Goal: Book appointment/travel/reservation

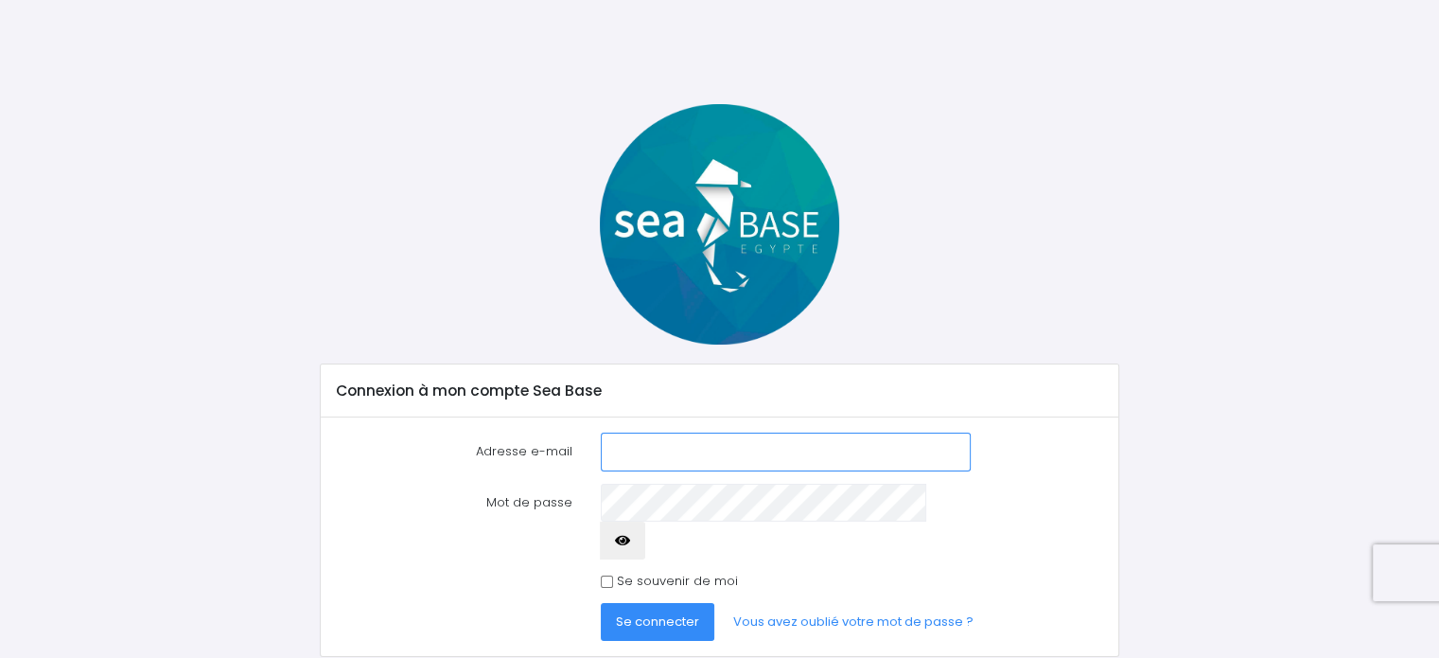
type input "stephane.nicco@numericable.fr"
click at [607, 575] on input "Se souvenir de moi" at bounding box center [607, 581] width 12 height 12
checkbox input "true"
click at [646, 612] on span "Se connecter" at bounding box center [657, 621] width 83 height 18
click at [815, 436] on input "stephane.nicco@numericable.fr" at bounding box center [785, 451] width 369 height 38
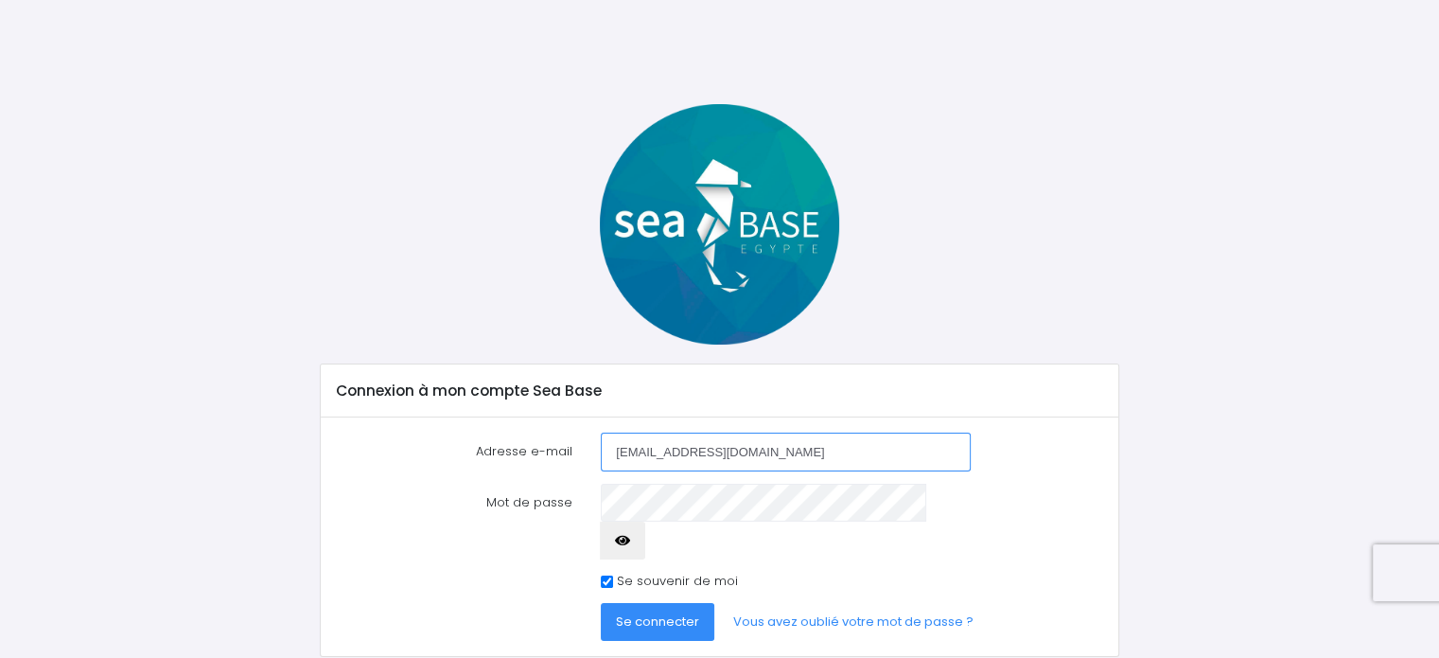
drag, startPoint x: 815, startPoint y: 436, endPoint x: 556, endPoint y: 448, distance: 258.6
click at [556, 448] on div "Adresse e-mail stephane.nicco@numericable.fr" at bounding box center [720, 451] width 796 height 38
type input "[EMAIL_ADDRESS][DOMAIN_NAME]"
click at [677, 612] on span "Se connecter" at bounding box center [657, 621] width 83 height 18
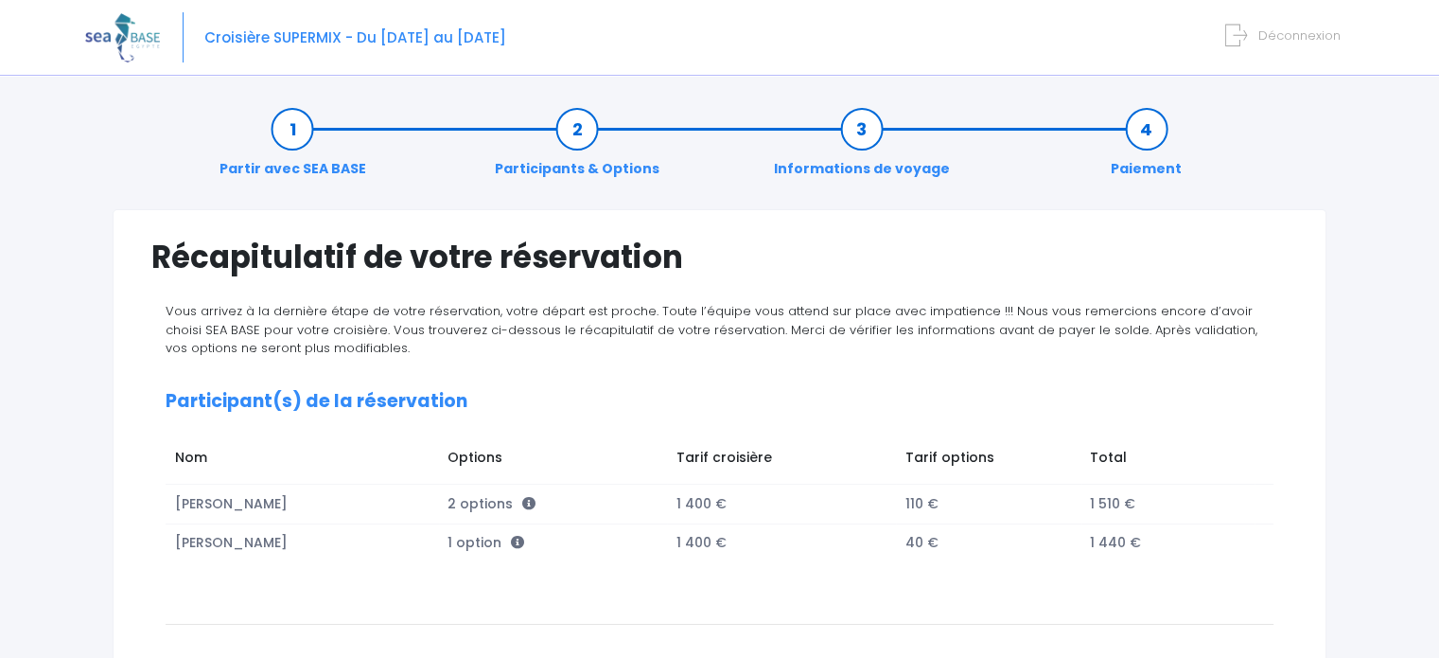
click at [1292, 39] on span "Déconnexion" at bounding box center [1299, 35] width 82 height 18
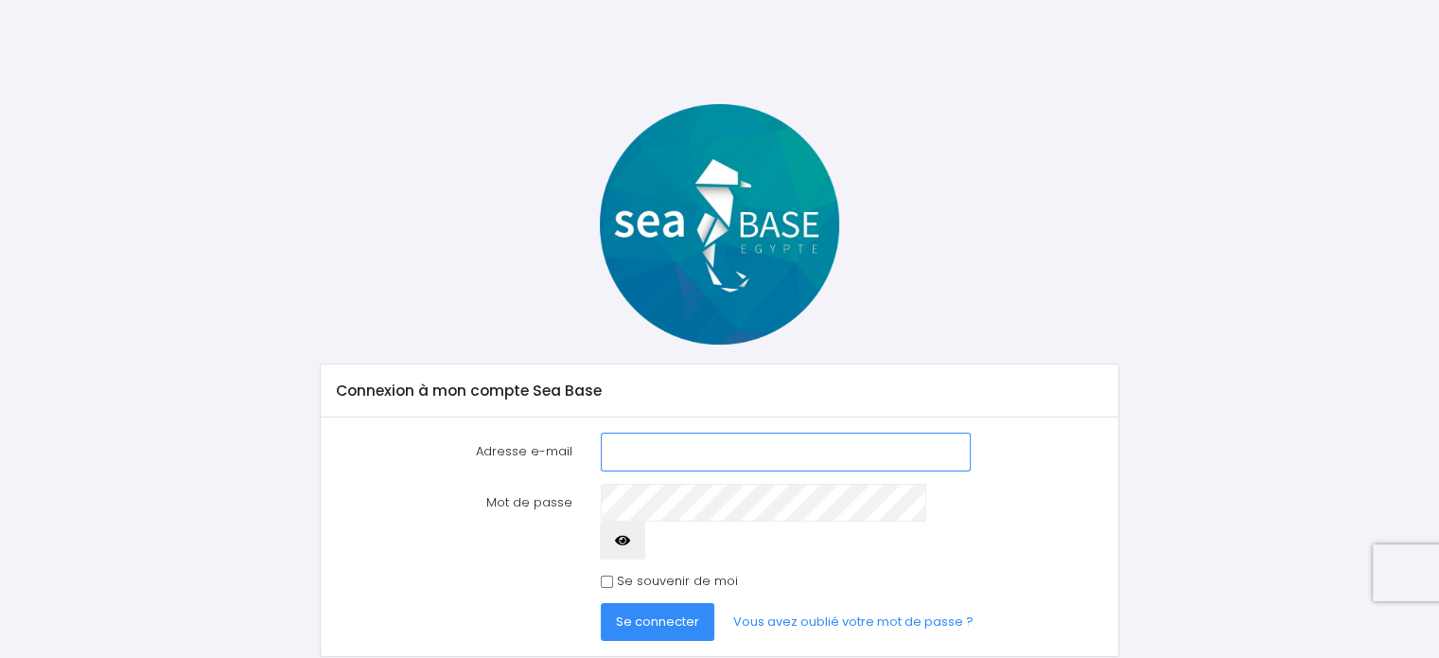
type input "[EMAIL_ADDRESS][DOMAIN_NAME]"
click at [677, 612] on span "Se connecter" at bounding box center [657, 621] width 83 height 18
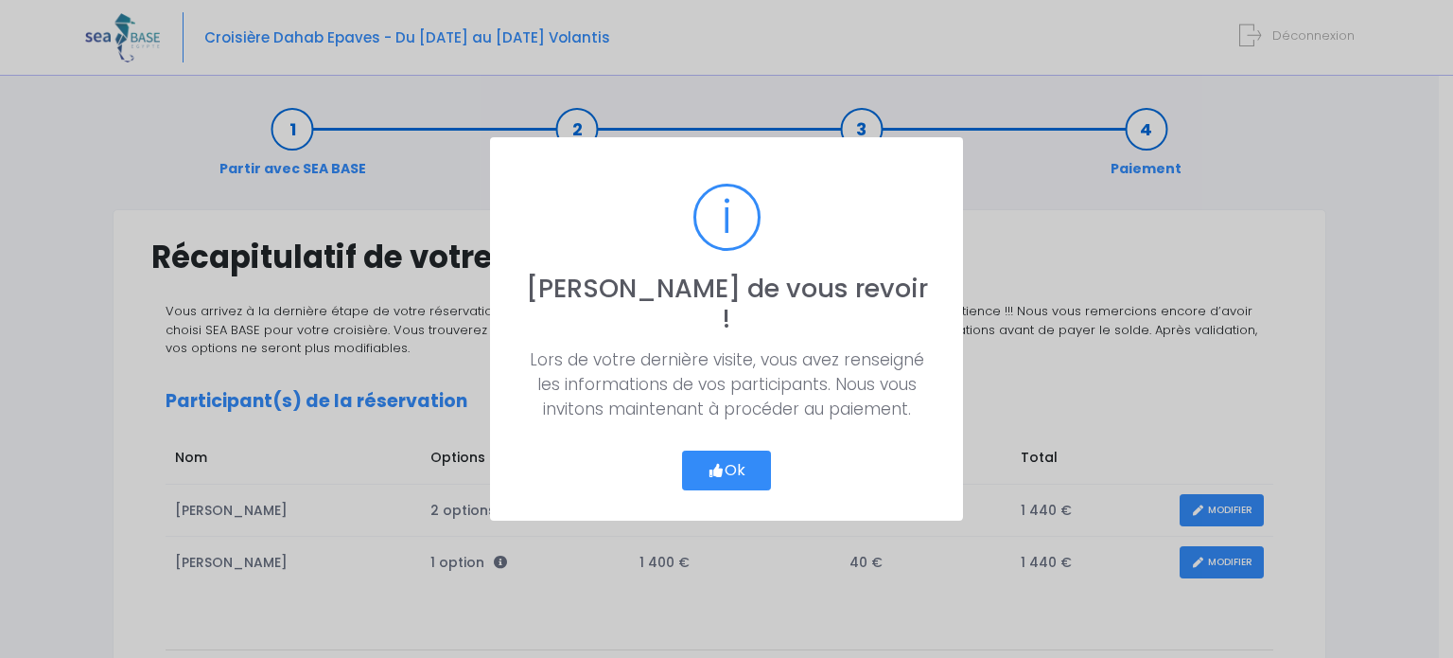
click at [735, 453] on button "Ok" at bounding box center [726, 470] width 89 height 40
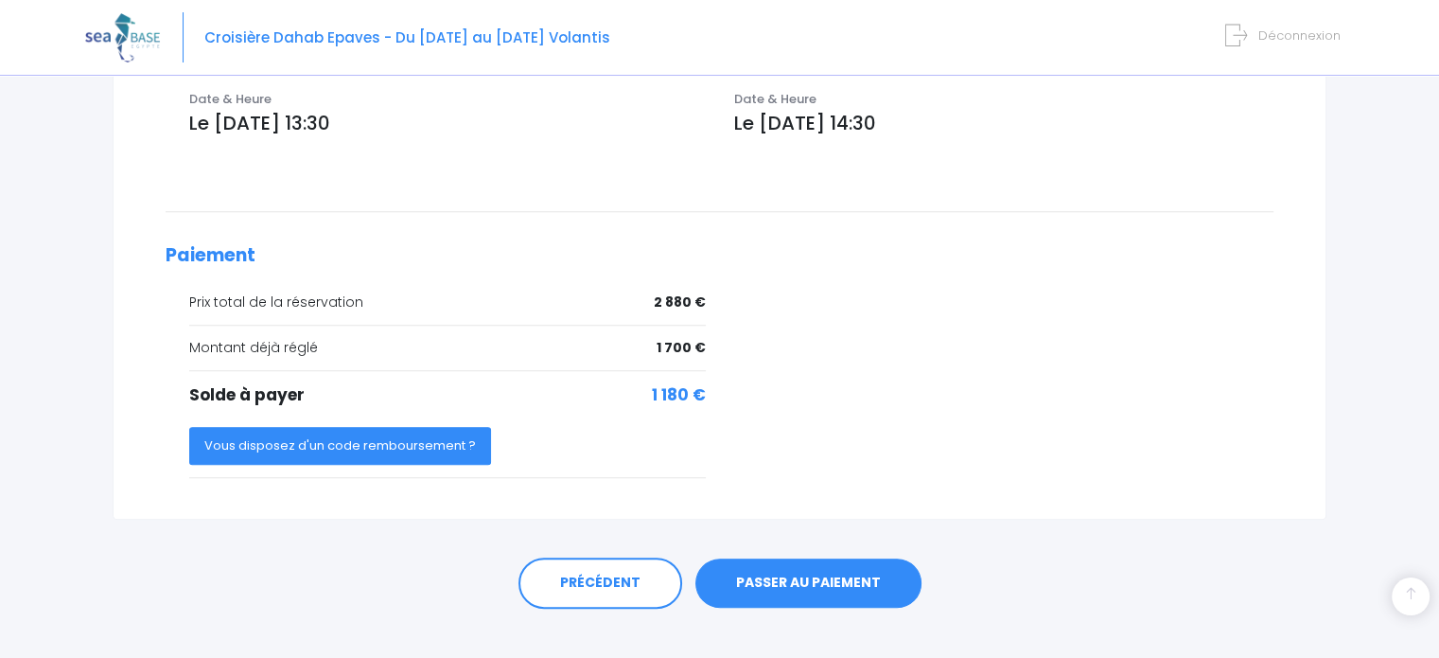
scroll to position [778, 0]
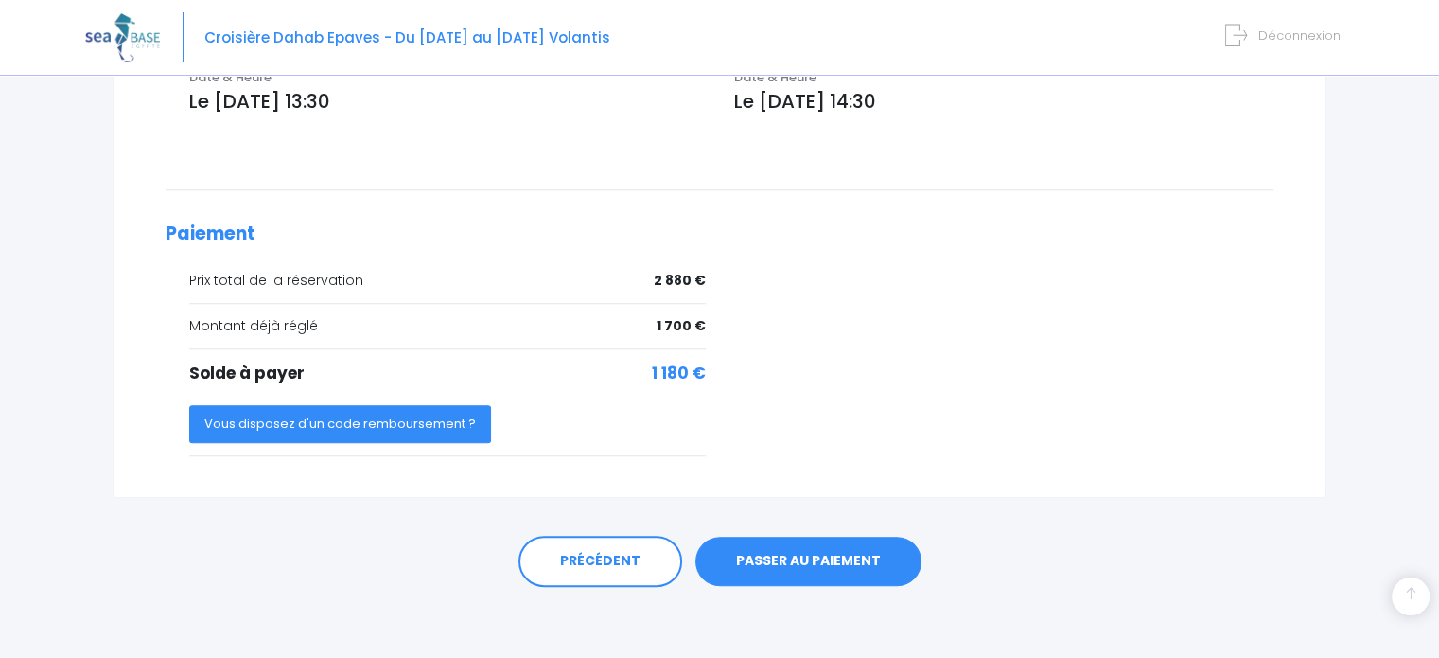
click at [882, 563] on link "PASSER AU PAIEMENT" at bounding box center [808, 560] width 226 height 49
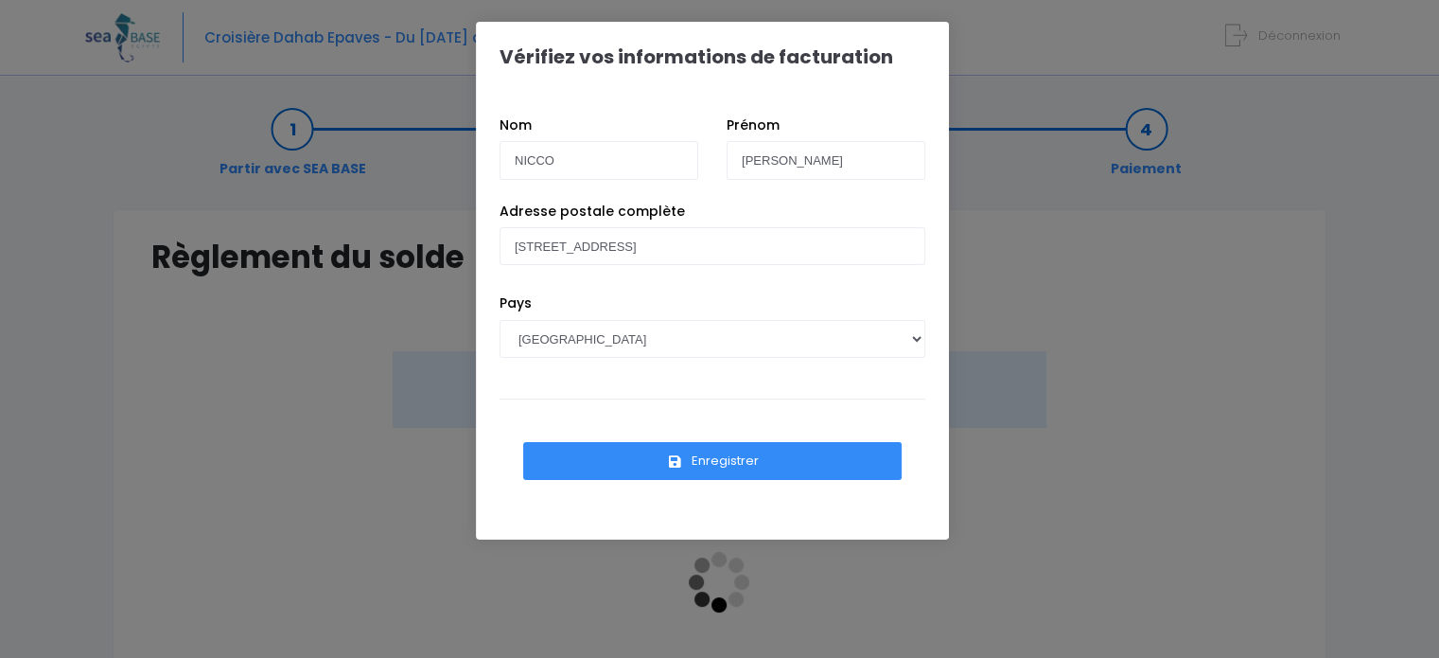
click at [719, 453] on button "Enregistrer" at bounding box center [712, 461] width 378 height 38
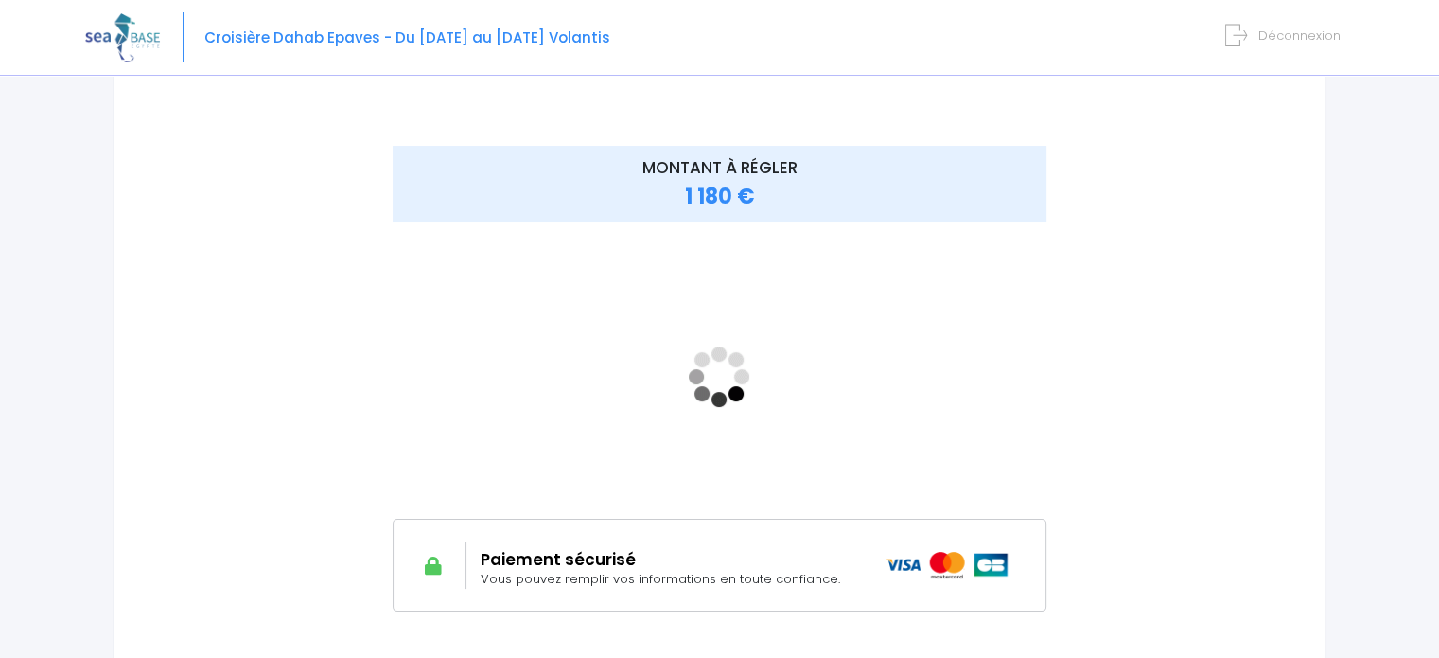
scroll to position [204, 0]
